Goal: Transaction & Acquisition: Purchase product/service

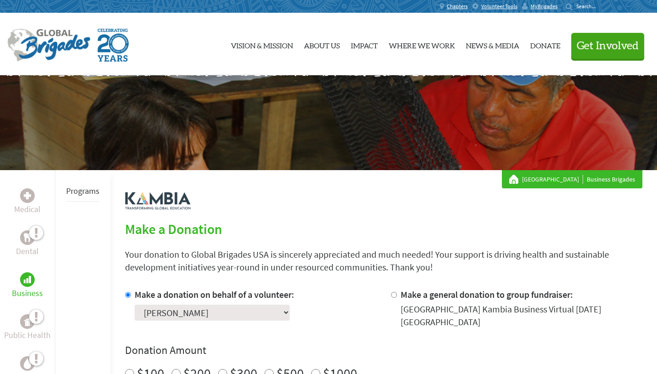
scroll to position [132, 0]
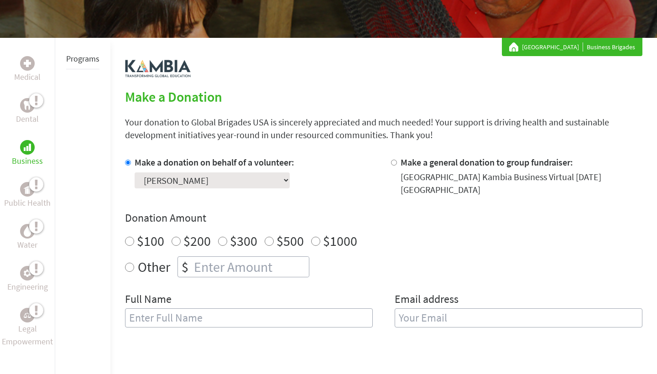
radio input "true"
click at [248, 271] on input "number" at bounding box center [250, 267] width 117 height 20
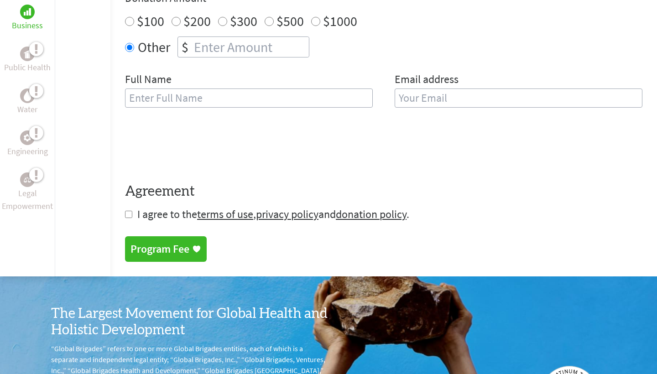
scroll to position [353, 0]
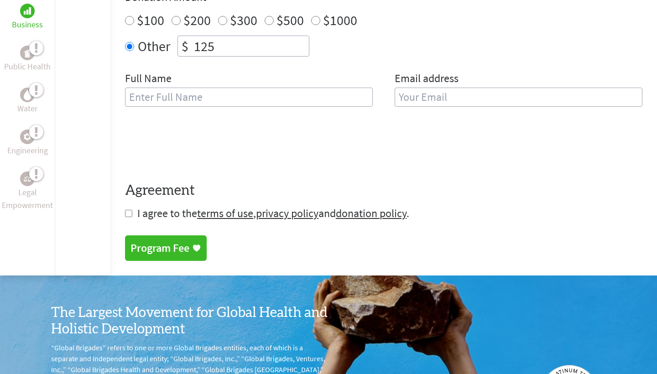
type input "125"
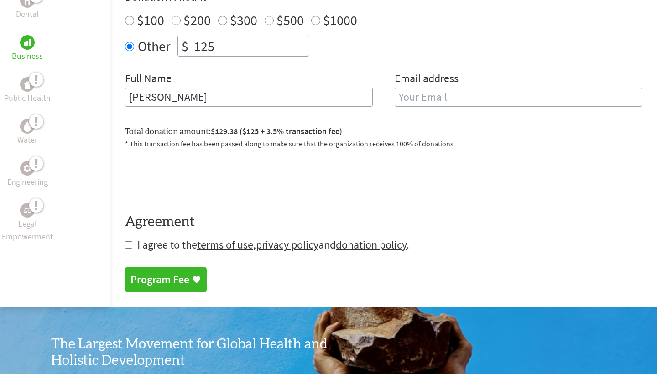
type input "[PERSON_NAME]"
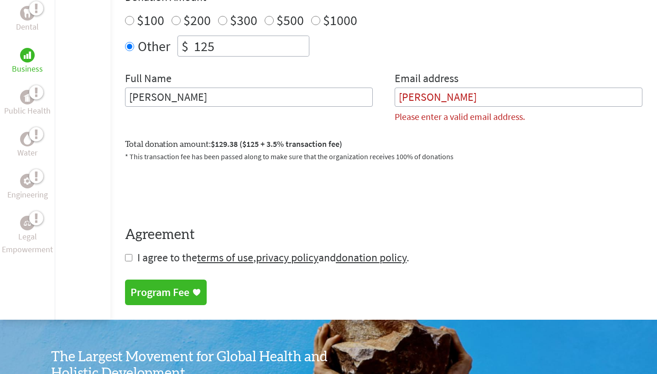
click at [283, 131] on div "Total donation amount: $129.38 ($125 + 3.5% transaction fee) * This transaction…" at bounding box center [383, 145] width 517 height 31
click at [258, 146] on span "$129.38 ($125 + 3.5% transaction fee)" at bounding box center [276, 144] width 131 height 10
click at [450, 100] on input "[PERSON_NAME]" at bounding box center [519, 97] width 248 height 19
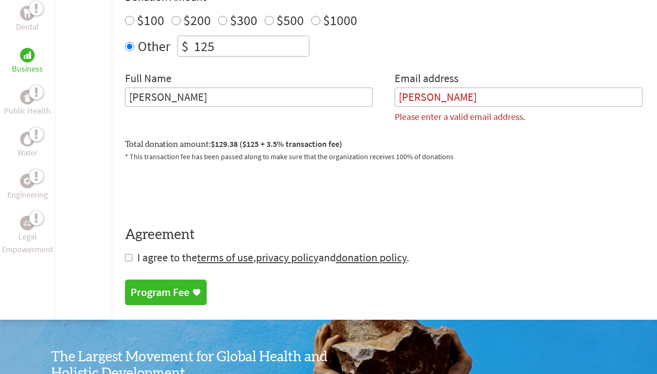
click at [450, 100] on input "[PERSON_NAME]" at bounding box center [519, 97] width 248 height 19
click at [272, 101] on input "[PERSON_NAME]" at bounding box center [249, 97] width 248 height 19
type input "[PERSON_NAME]"
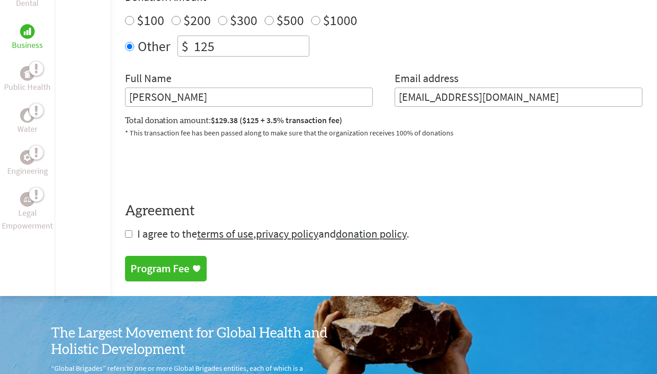
type input "[EMAIL_ADDRESS][DOMAIN_NAME]"
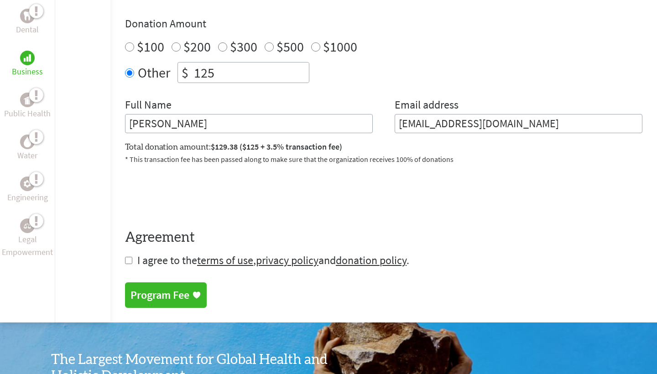
scroll to position [326, 0]
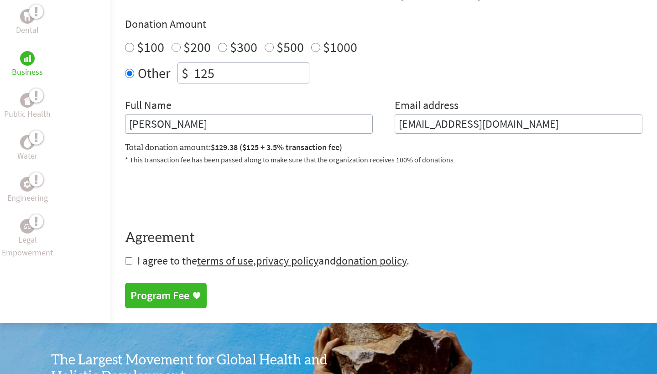
click at [129, 261] on input "checkbox" at bounding box center [128, 260] width 7 height 7
checkbox input "true"
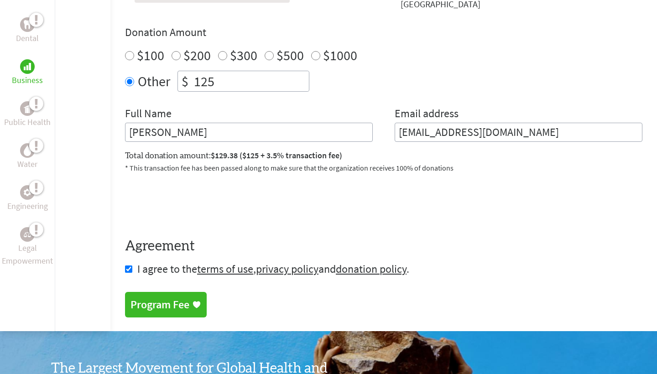
scroll to position [323, 0]
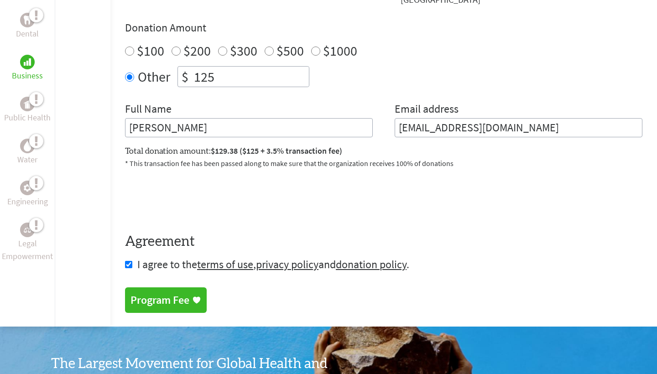
click at [178, 305] on div "Program Fee" at bounding box center [159, 300] width 59 height 15
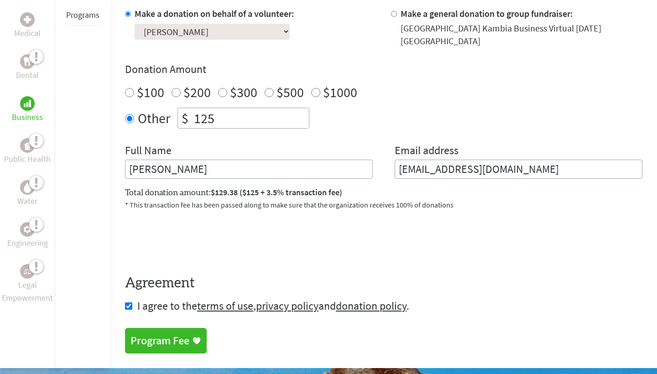
scroll to position [294, 0]
